Goal: Use online tool/utility: Use online tool/utility

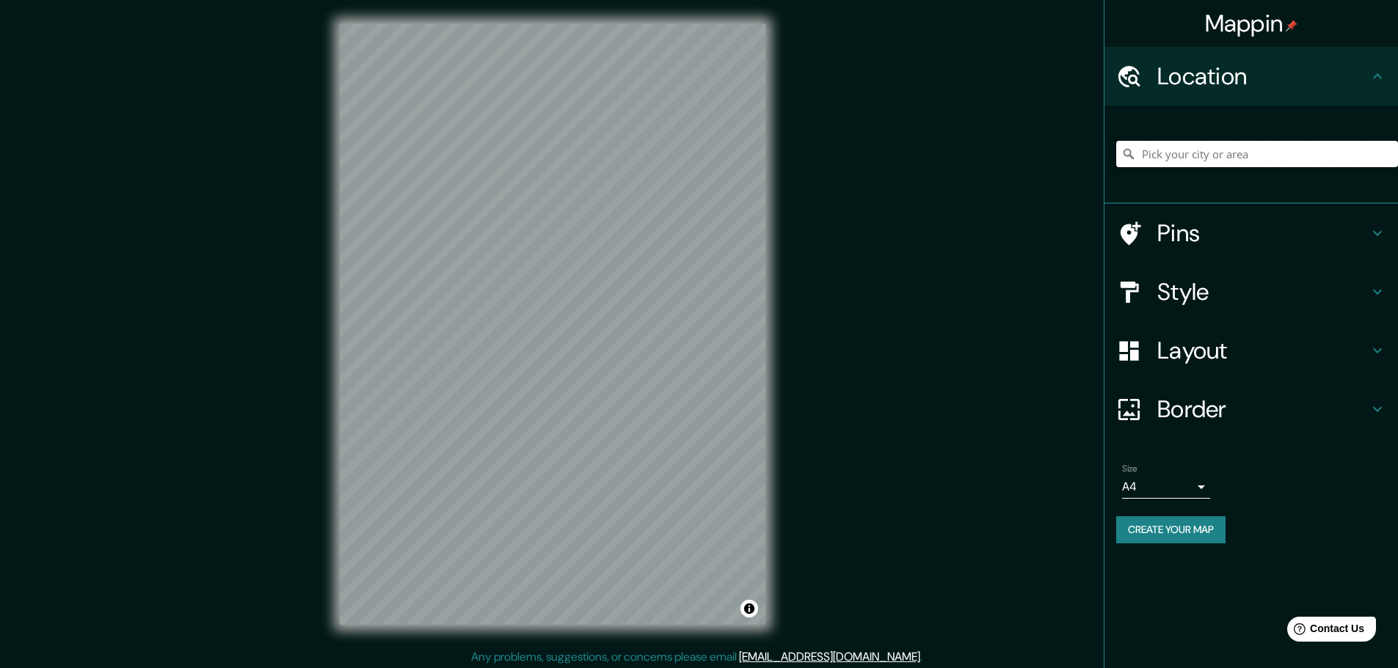
click at [1176, 158] on input "Pick your city or area" at bounding box center [1257, 154] width 282 height 26
type input "i"
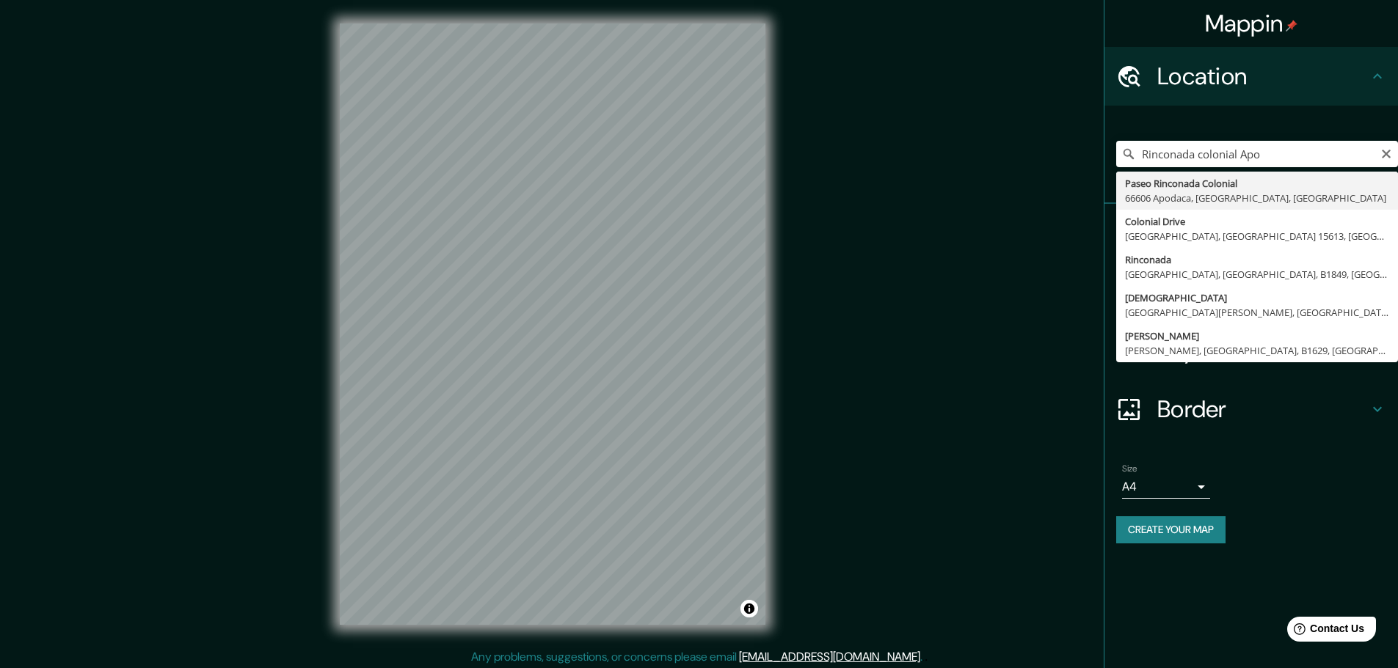
type input "Paseo Rinconada Colonial, [GEOGRAPHIC_DATA], [GEOGRAPHIC_DATA], [GEOGRAPHIC_DAT…"
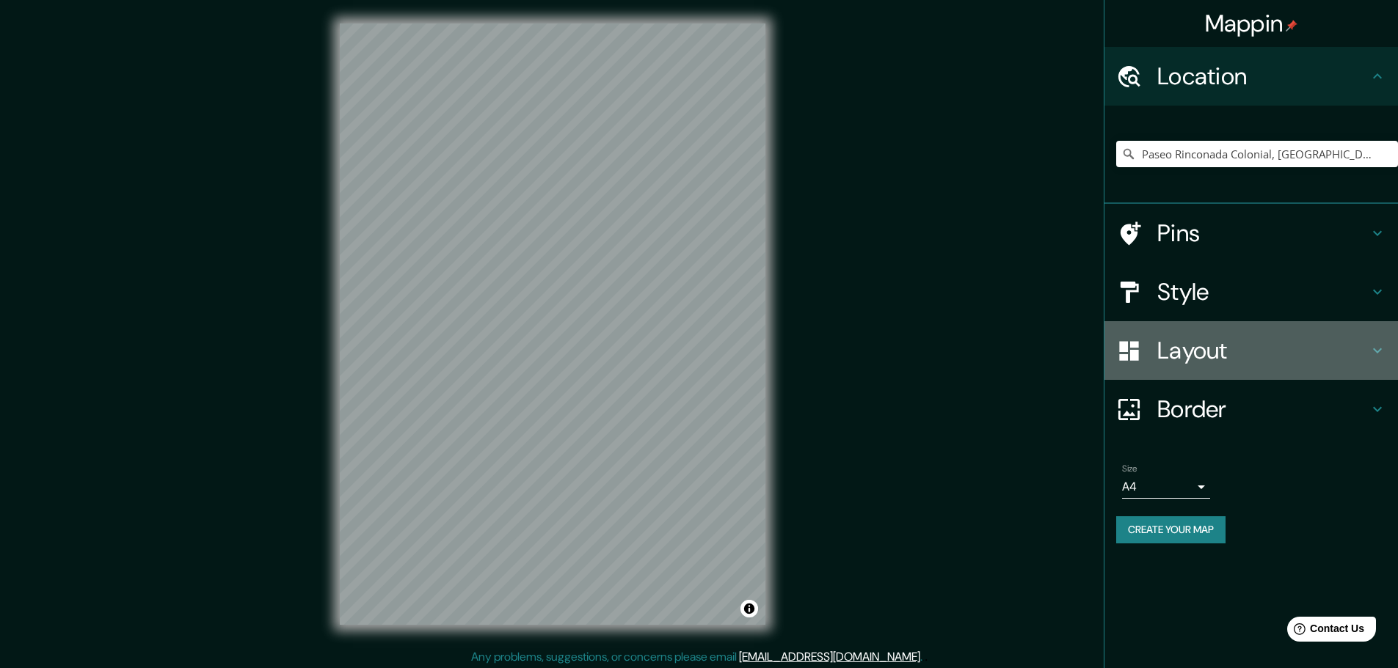
click at [1203, 365] on h4 "Layout" at bounding box center [1262, 350] width 211 height 29
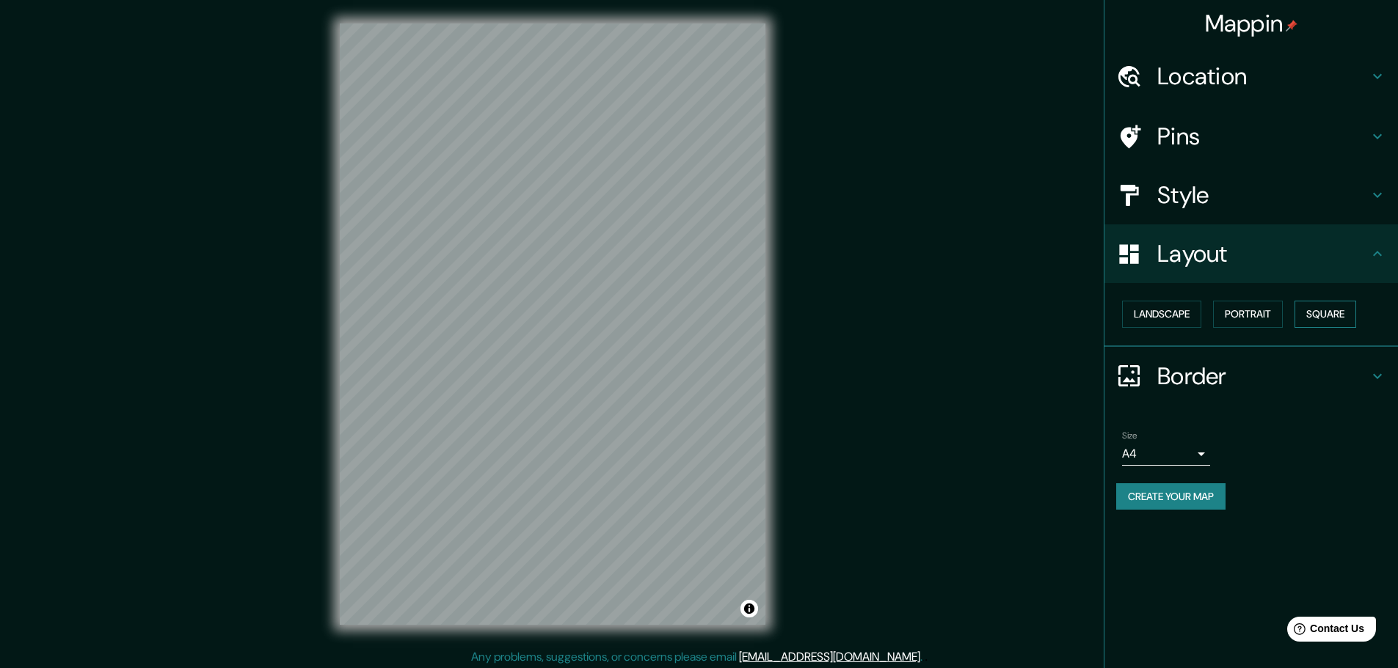
click at [1305, 326] on button "Square" at bounding box center [1325, 314] width 62 height 27
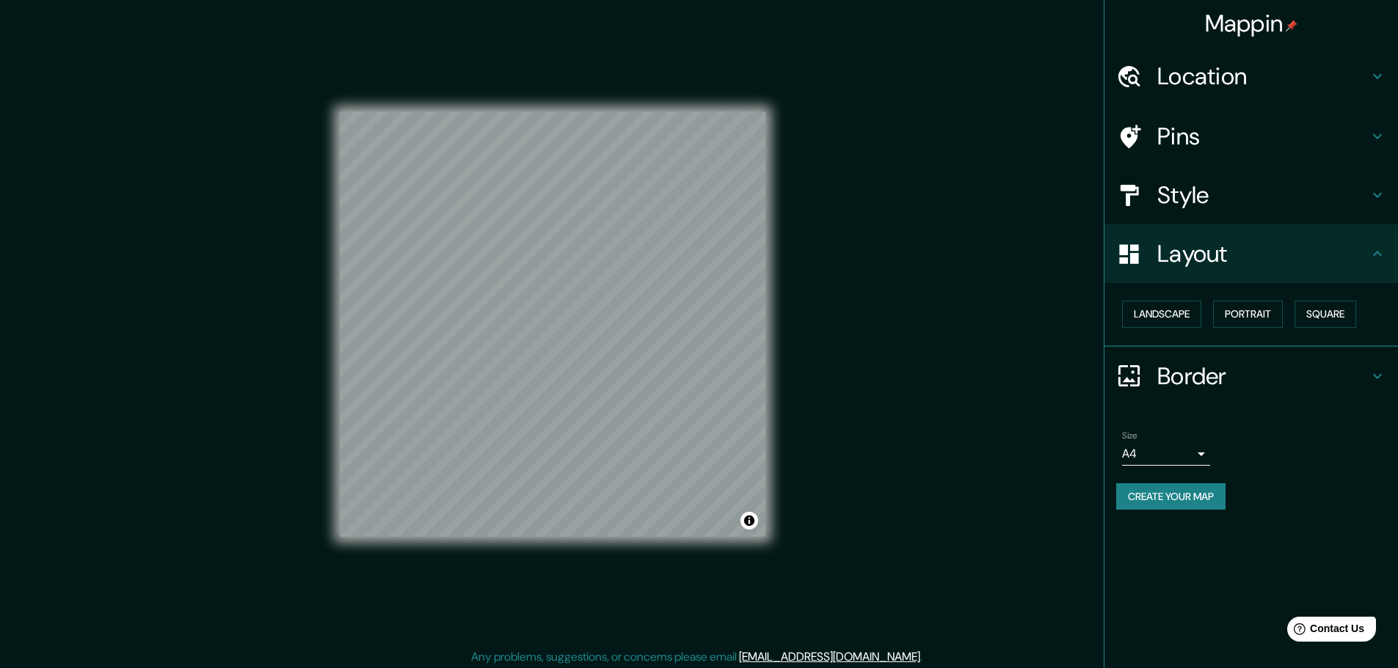
click at [1306, 87] on h4 "Location" at bounding box center [1262, 76] width 211 height 29
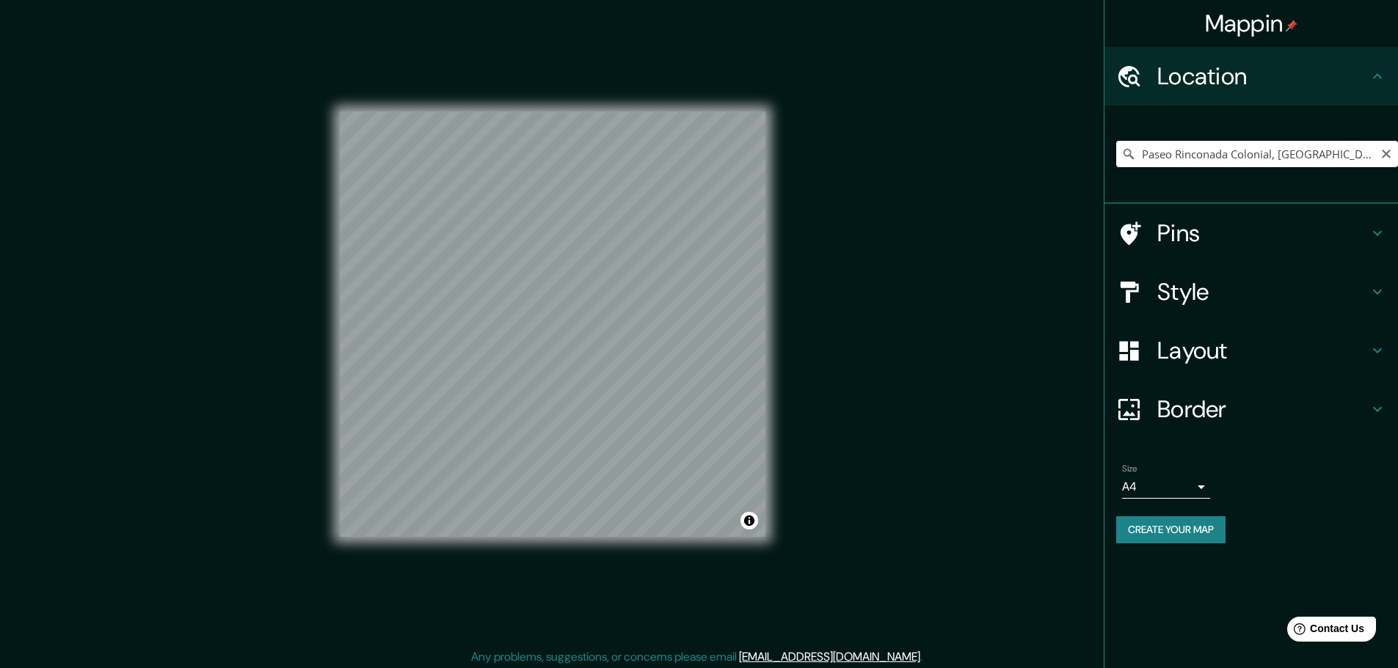
click at [1363, 158] on input "Paseo Rinconada Colonial, [GEOGRAPHIC_DATA], [GEOGRAPHIC_DATA], [GEOGRAPHIC_DAT…" at bounding box center [1257, 154] width 282 height 26
click at [1383, 151] on icon "Clear" at bounding box center [1385, 154] width 9 height 9
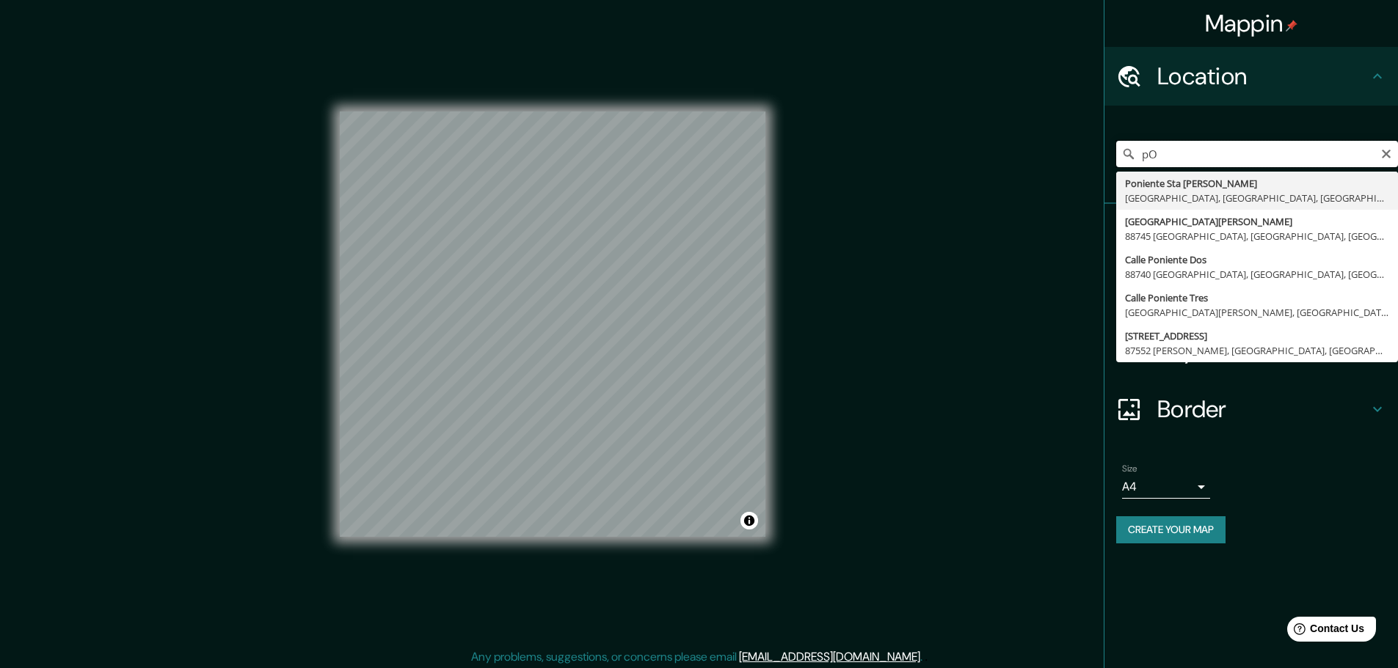
type input "p"
type input "P"
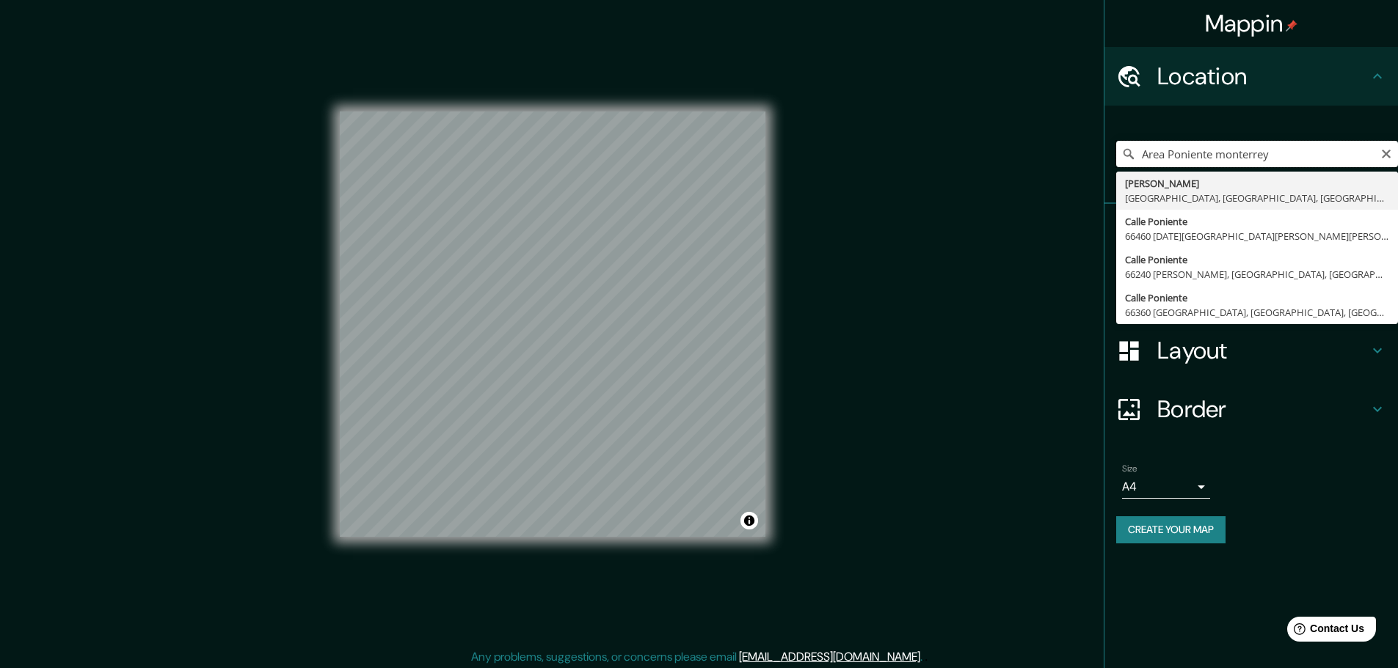
type input "Area Poniente monterrey"
click at [1389, 155] on icon "Clear" at bounding box center [1386, 154] width 12 height 12
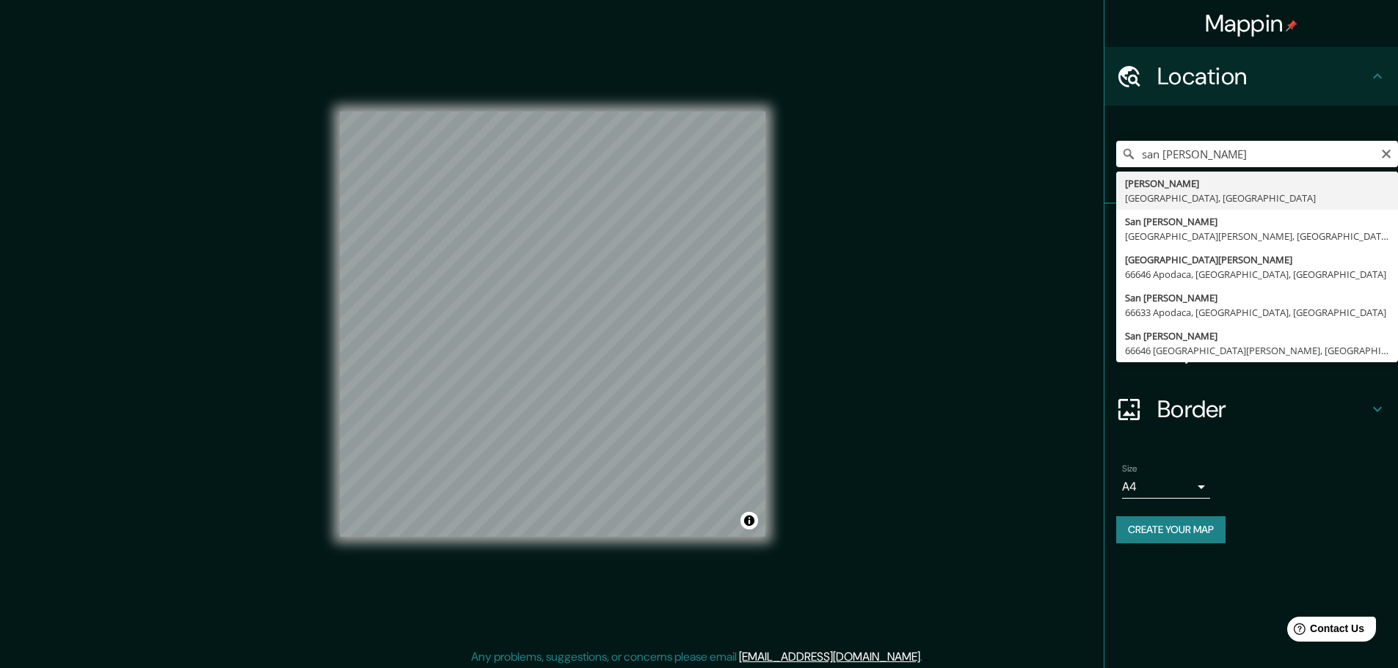
type input "[PERSON_NAME], [GEOGRAPHIC_DATA], [GEOGRAPHIC_DATA]"
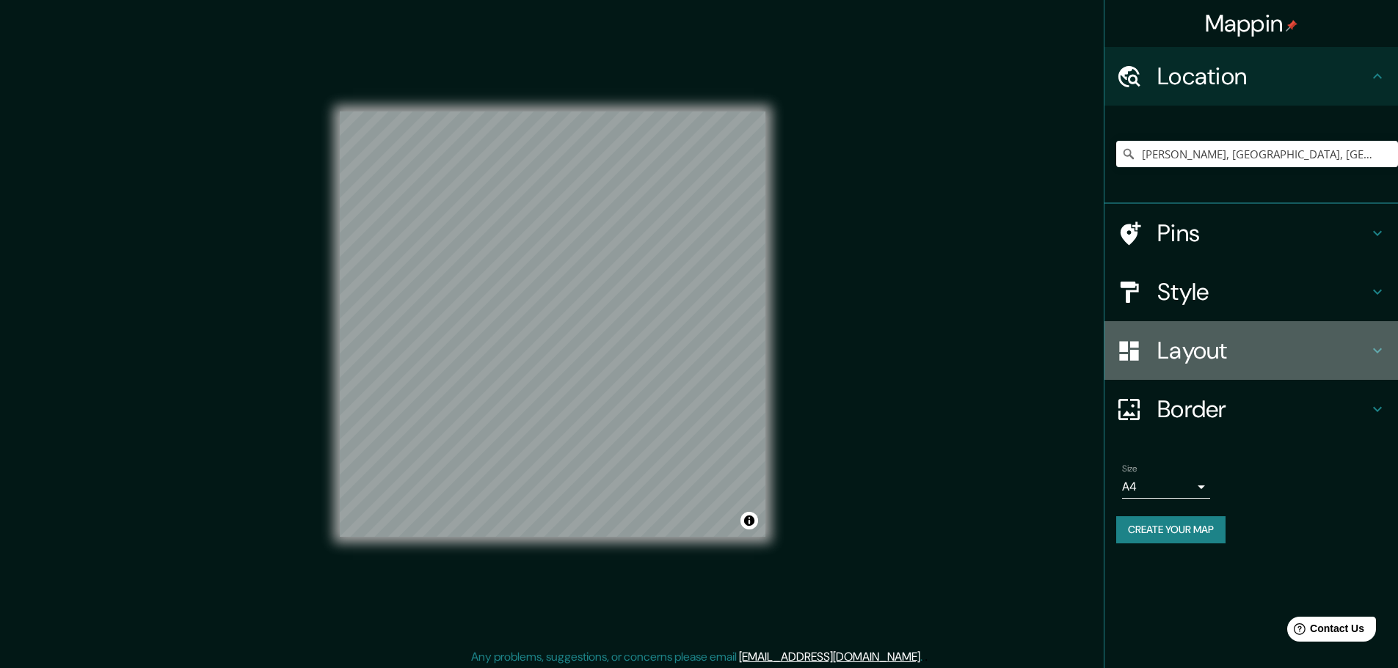
click at [1256, 354] on h4 "Layout" at bounding box center [1262, 350] width 211 height 29
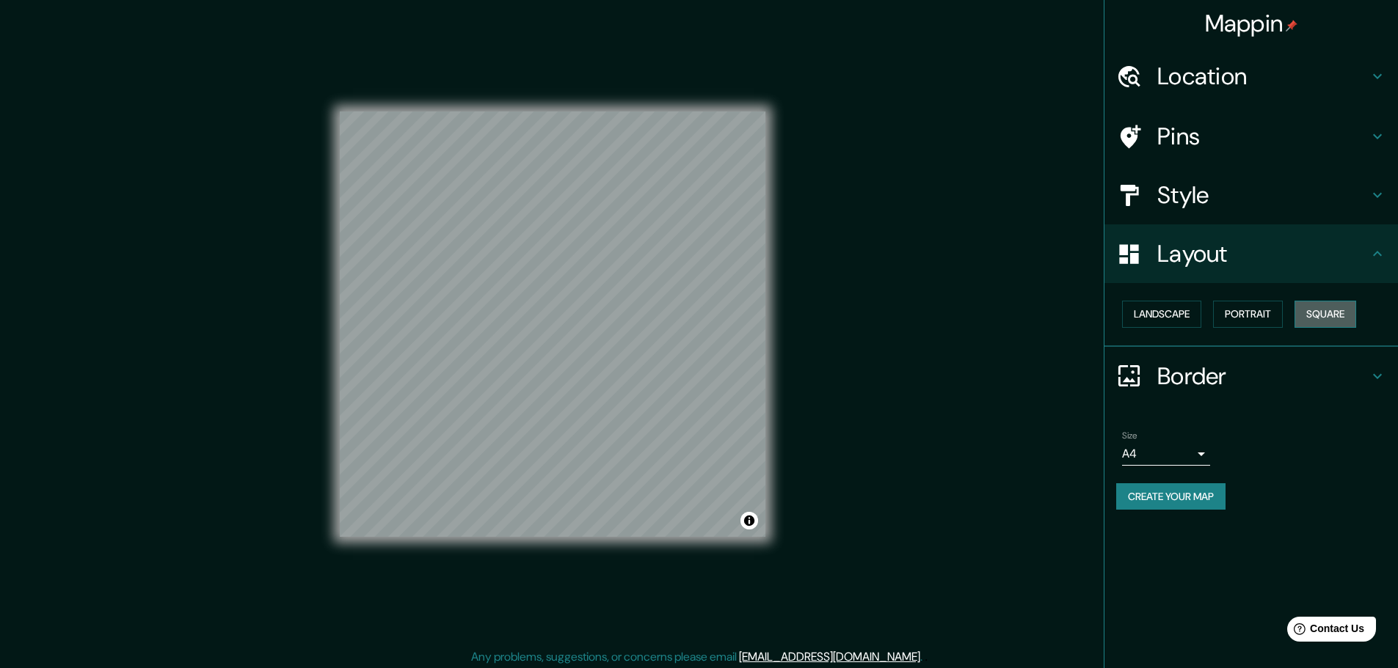
click at [1355, 302] on button "Square" at bounding box center [1325, 314] width 62 height 27
click at [1282, 60] on div "Location" at bounding box center [1250, 76] width 293 height 59
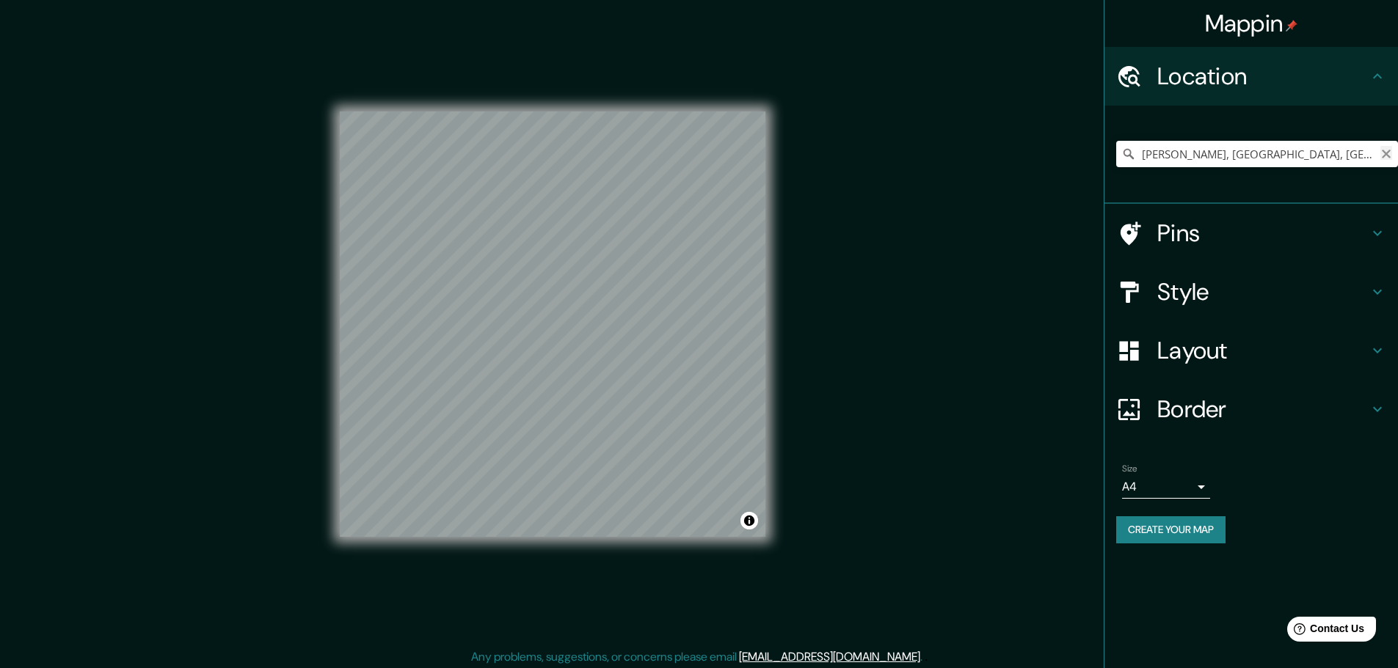
click at [1387, 153] on icon "Clear" at bounding box center [1385, 154] width 9 height 9
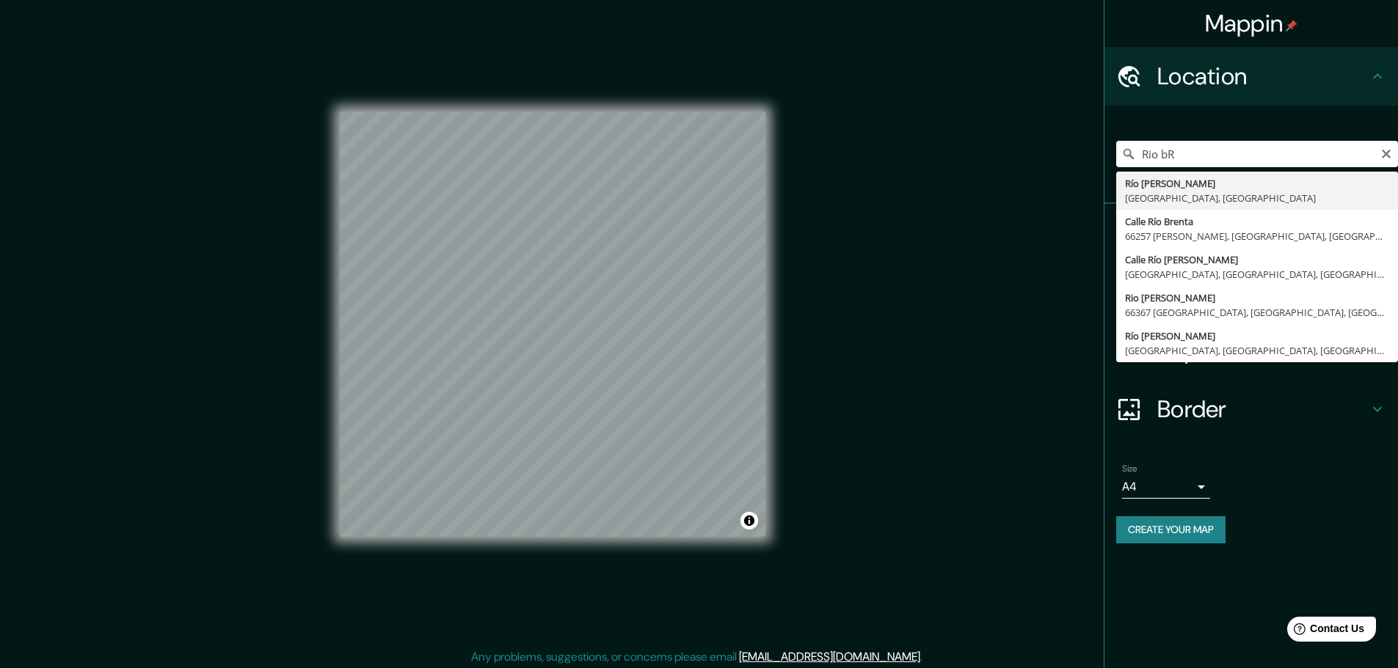
type input "[GEOGRAPHIC_DATA][PERSON_NAME], [GEOGRAPHIC_DATA], [GEOGRAPHIC_DATA]"
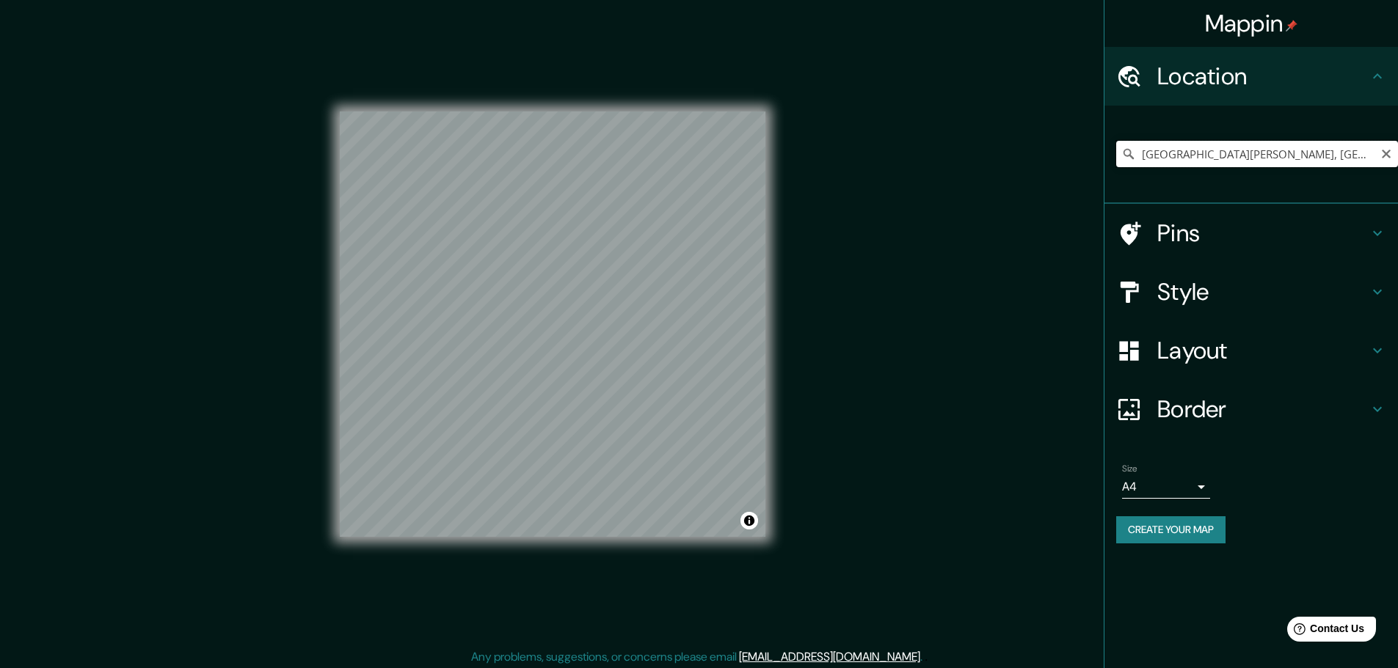
click at [1233, 149] on input "[GEOGRAPHIC_DATA][PERSON_NAME], [GEOGRAPHIC_DATA], [GEOGRAPHIC_DATA]" at bounding box center [1257, 154] width 282 height 26
click at [1381, 155] on icon "Clear" at bounding box center [1386, 154] width 12 height 12
type input "a"
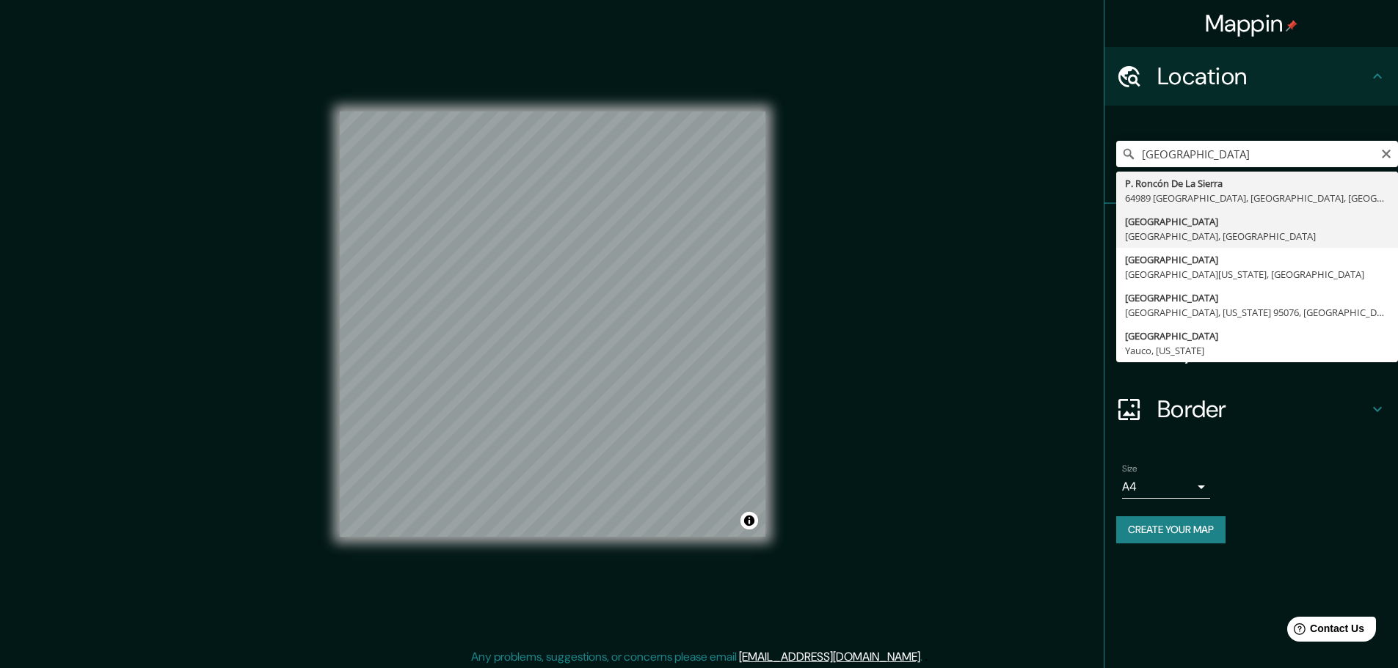
type input "[GEOGRAPHIC_DATA], [GEOGRAPHIC_DATA]"
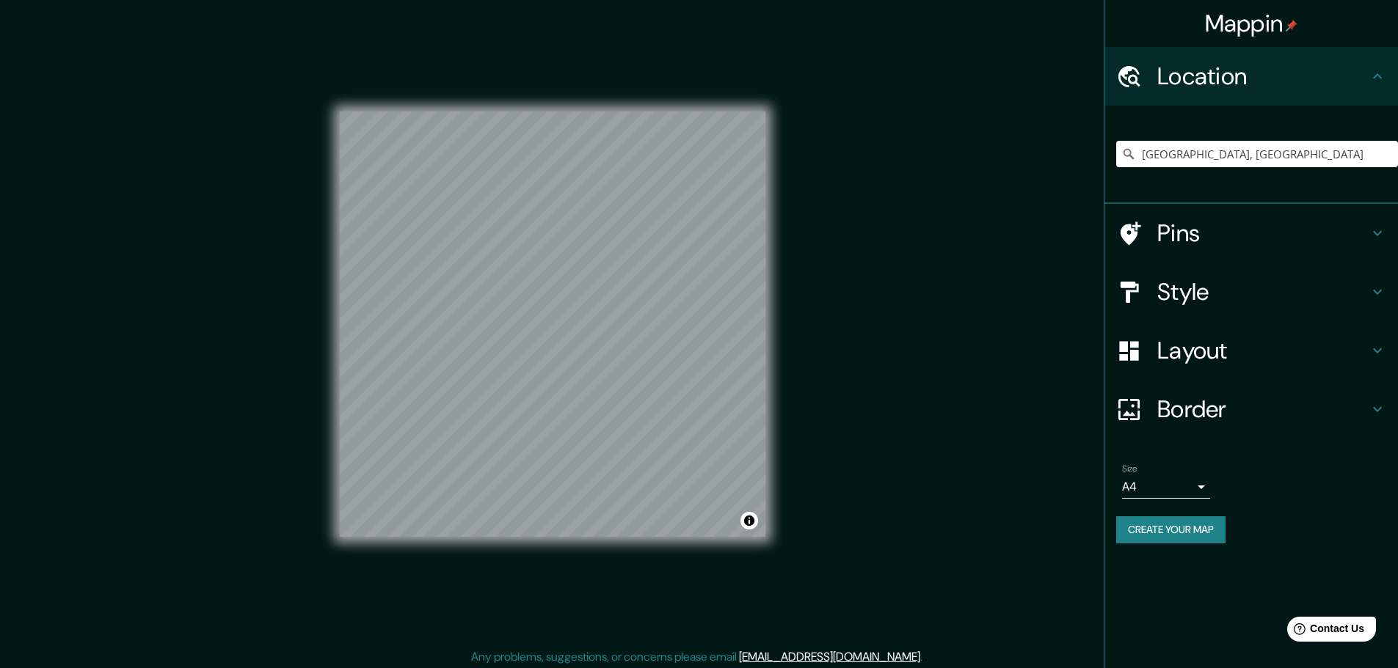
click at [1248, 353] on h4 "Layout" at bounding box center [1262, 350] width 211 height 29
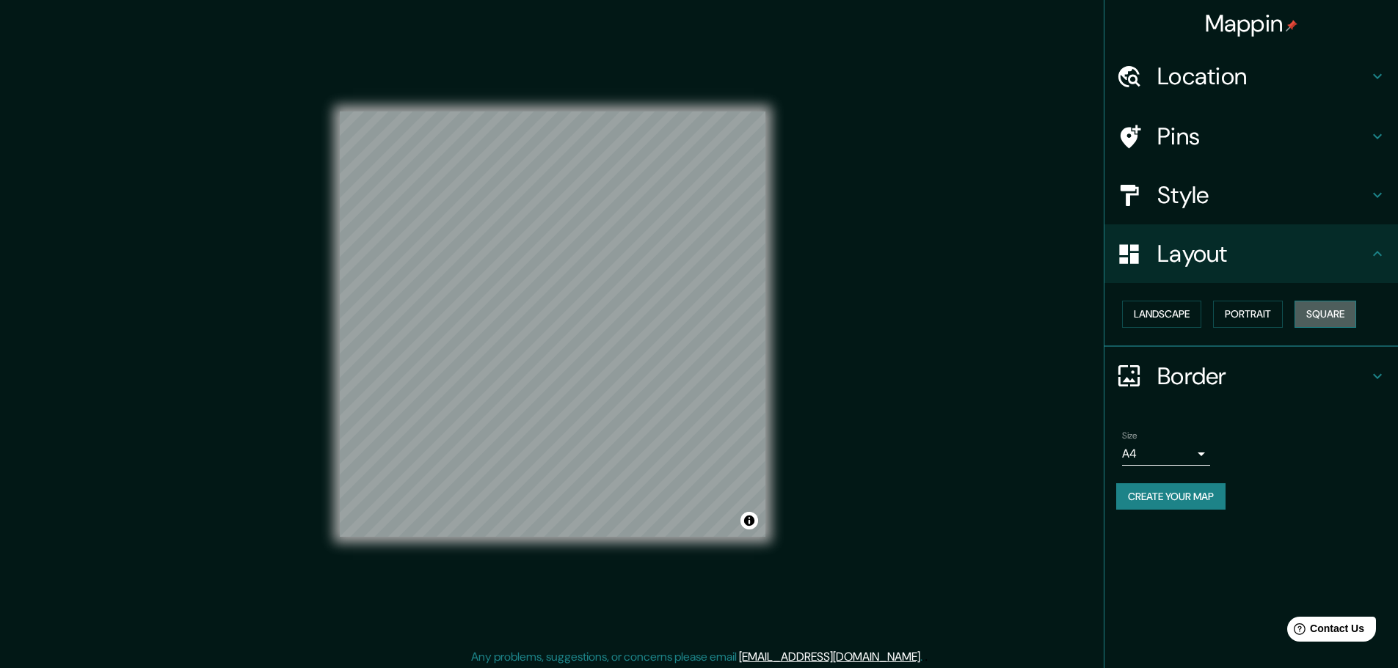
click at [1335, 306] on button "Square" at bounding box center [1325, 314] width 62 height 27
click at [1255, 76] on h4 "Location" at bounding box center [1262, 76] width 211 height 29
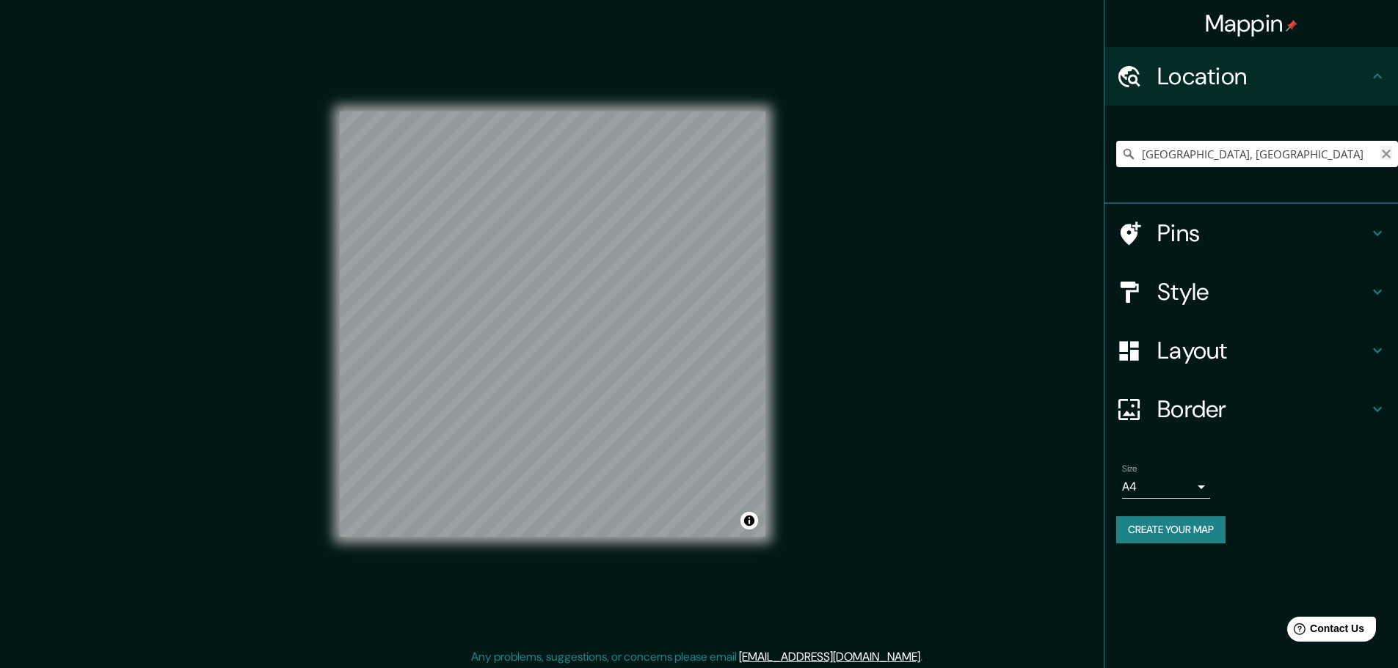
click at [1385, 158] on icon "Clear" at bounding box center [1386, 154] width 12 height 12
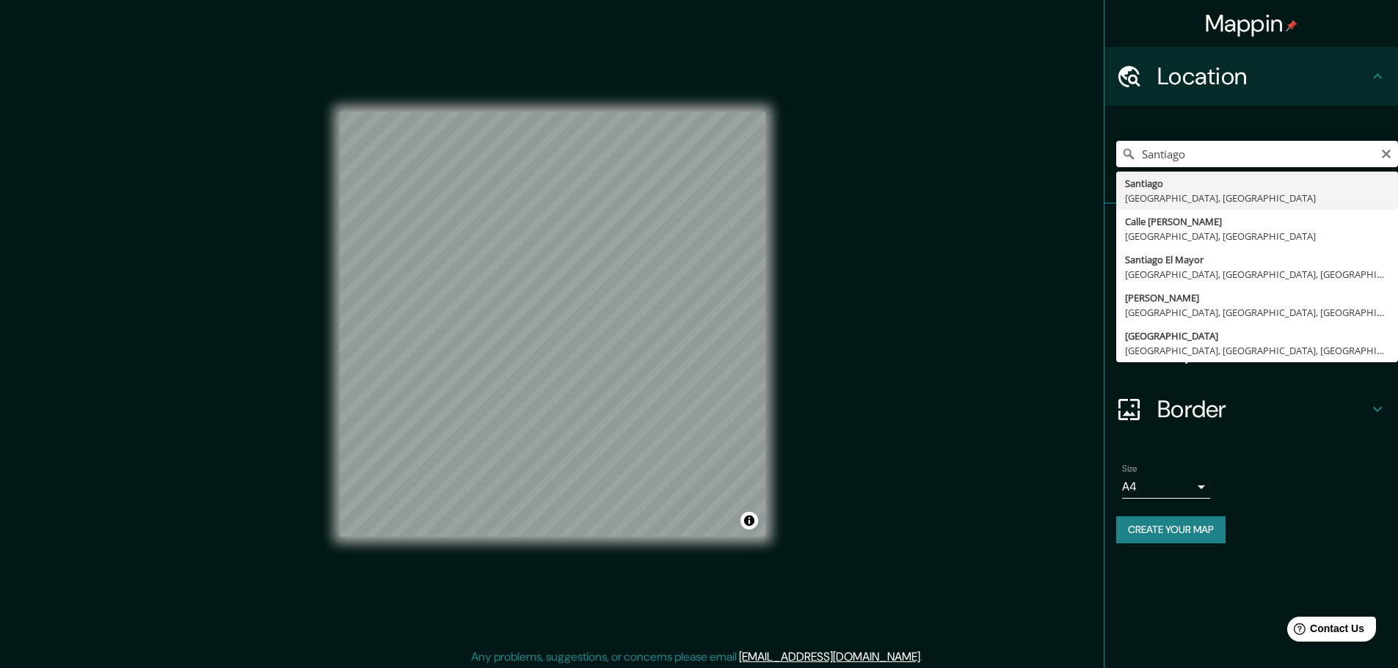
type input "[GEOGRAPHIC_DATA], [GEOGRAPHIC_DATA], [GEOGRAPHIC_DATA]"
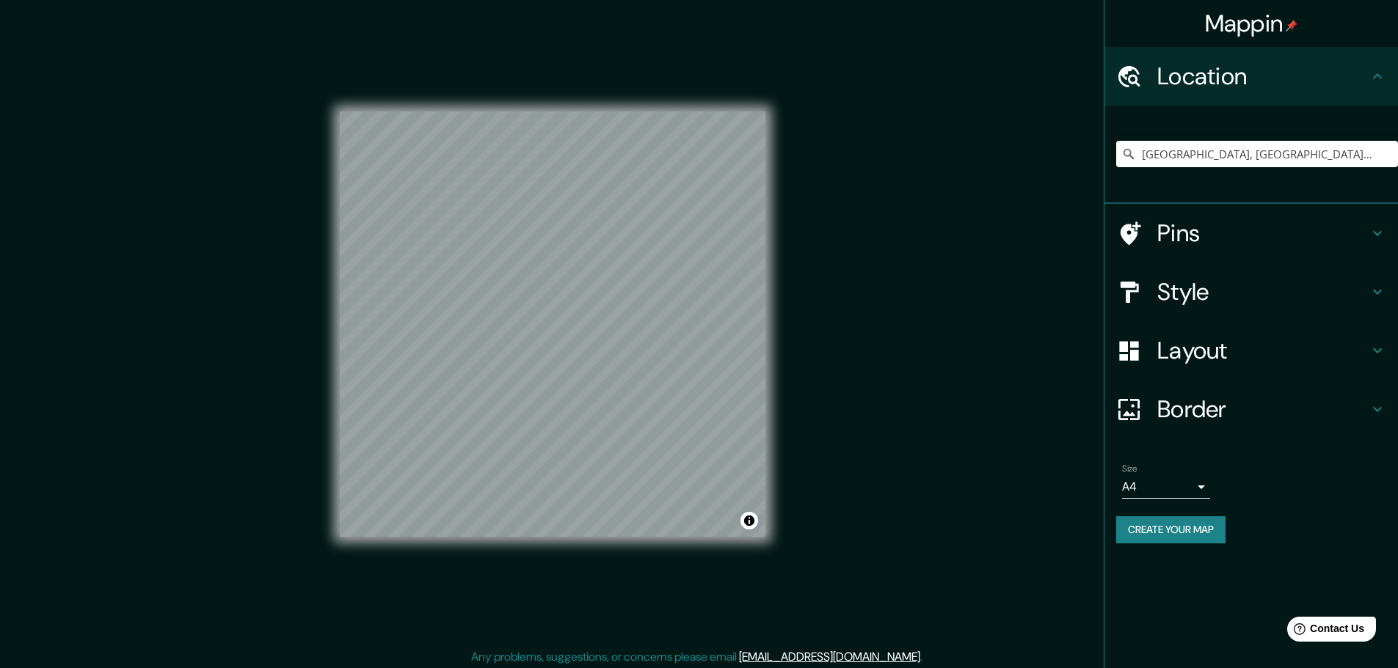
click at [1246, 351] on h4 "Layout" at bounding box center [1262, 350] width 211 height 29
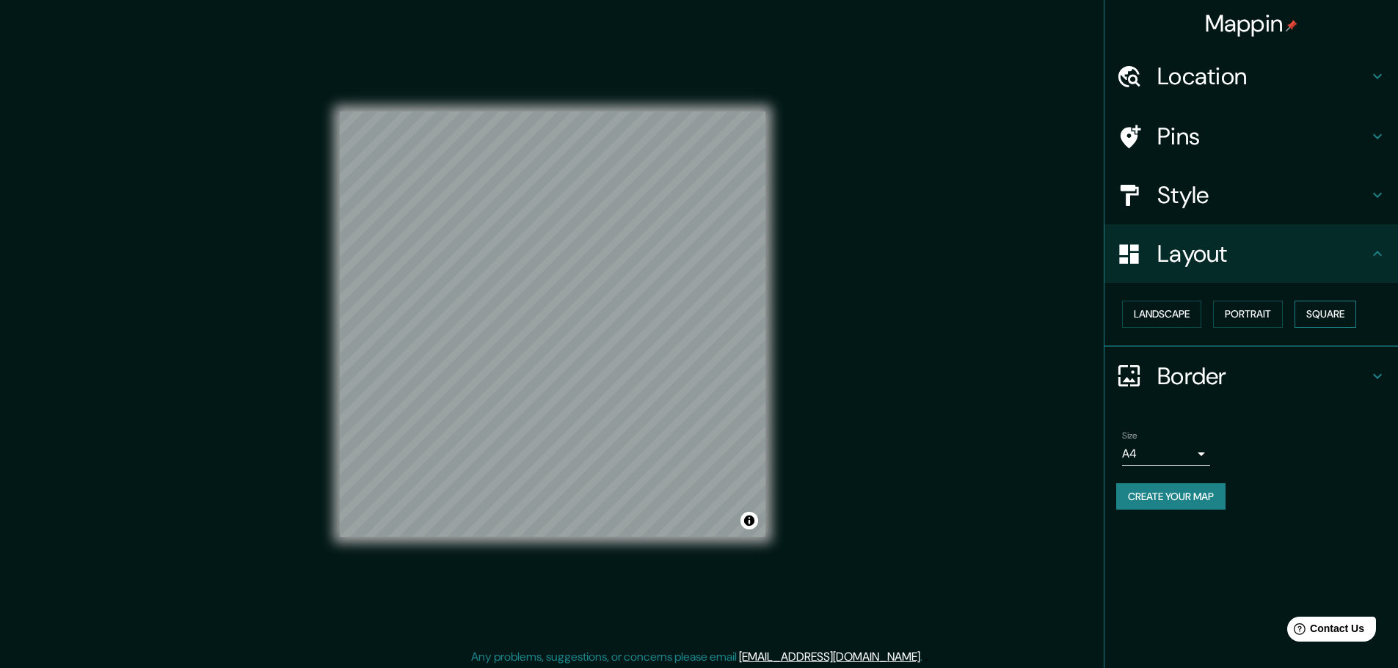
click at [1328, 324] on button "Square" at bounding box center [1325, 314] width 62 height 27
